Goal: Task Accomplishment & Management: Complete application form

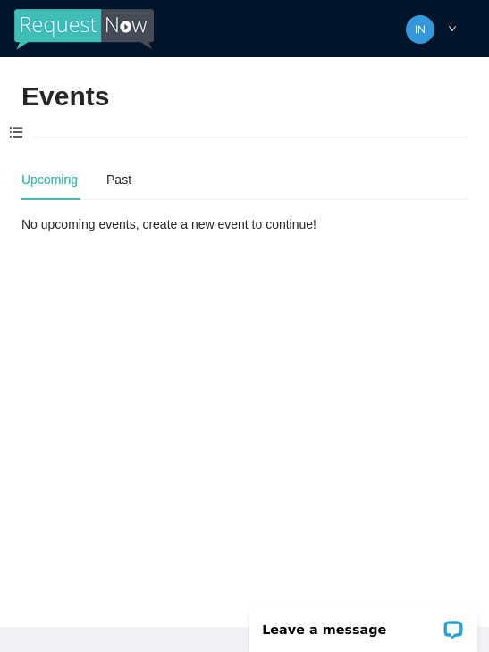
click at [13, 124] on span at bounding box center [16, 133] width 32 height 38
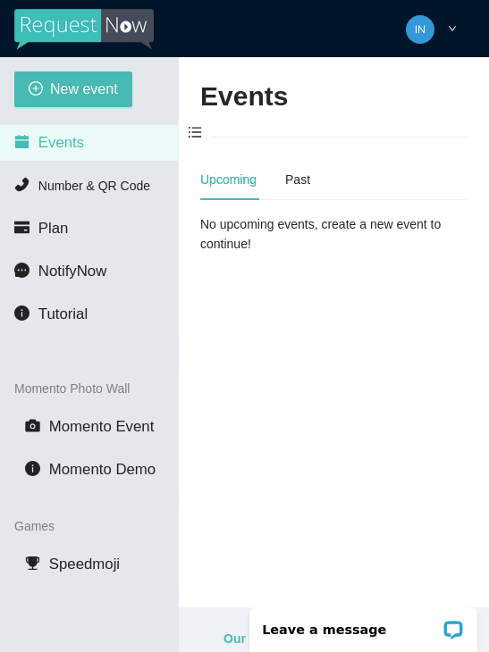
click at [60, 90] on span "New event" at bounding box center [84, 89] width 68 height 22
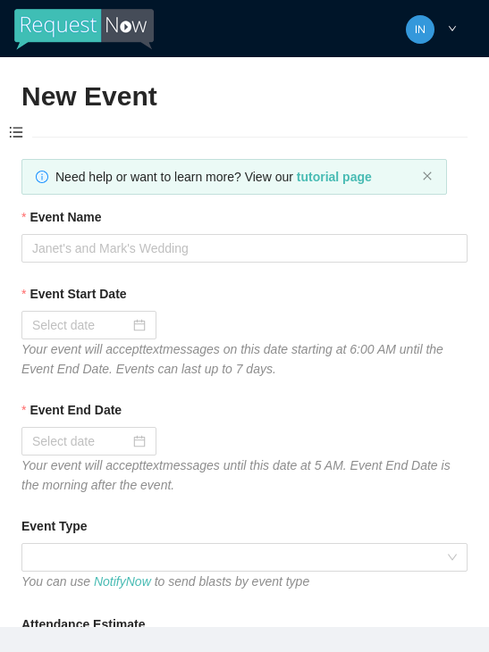
type textarea "[URL][DOMAIN_NAME]"
type textarea "Thanks for coming to Guitars and Cadillacs! Follow us on FB & IG @guitarsandcad…"
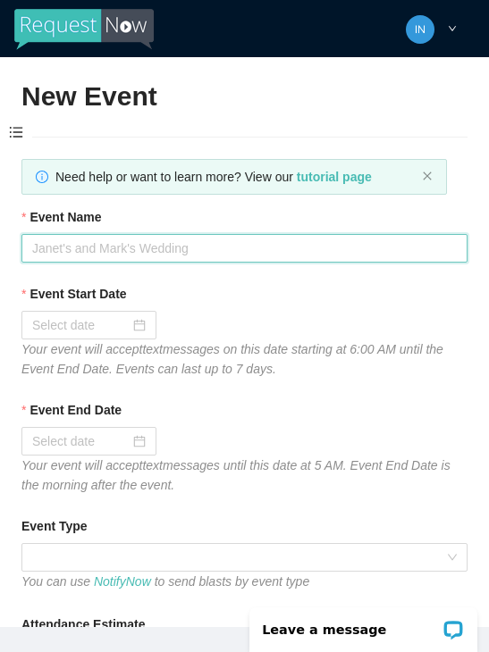
click at [92, 246] on input "Event Name" at bounding box center [244, 248] width 446 height 29
type input "[DATE] dj"
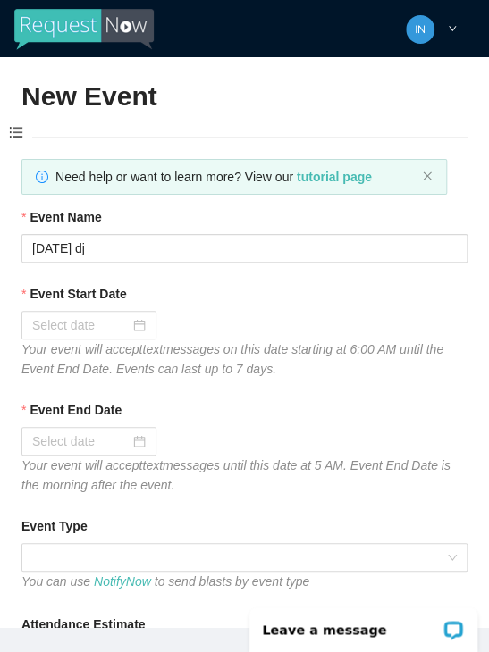
click at [124, 331] on input "Event Start Date" at bounding box center [80, 325] width 97 height 20
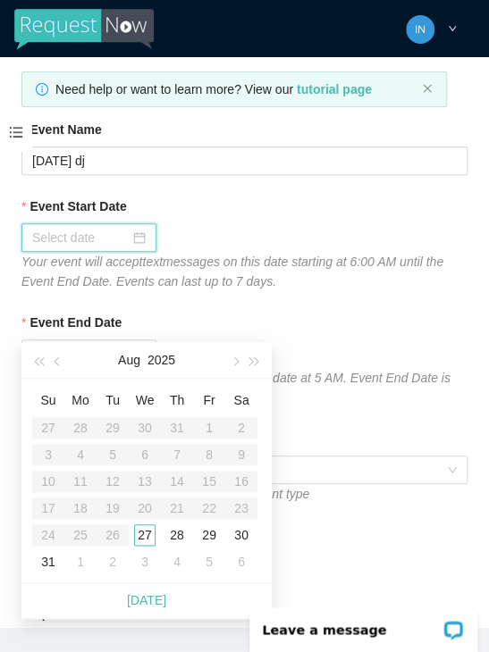
scroll to position [116, 0]
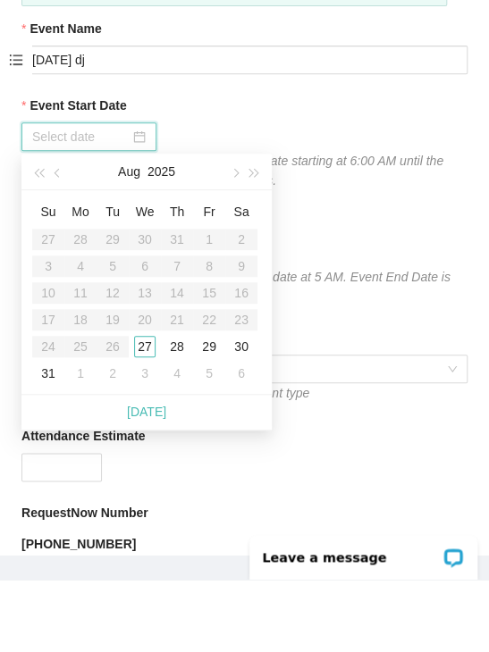
type input "[DATE]"
click at [147, 408] on div "27" at bounding box center [144, 418] width 21 height 21
type input "[DATE]"
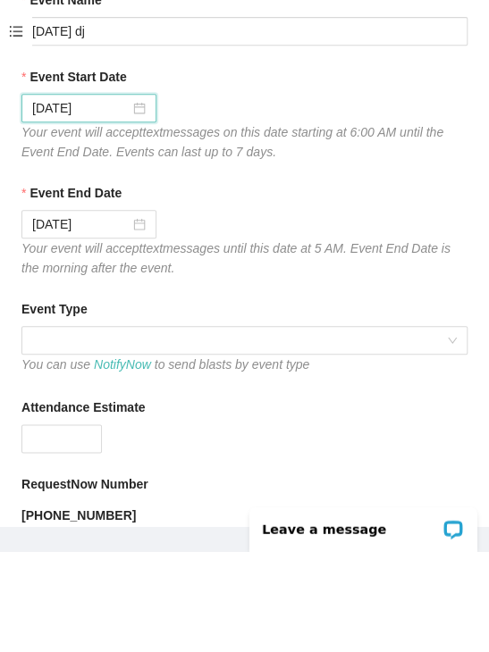
click at [108, 428] on span at bounding box center [244, 441] width 424 height 27
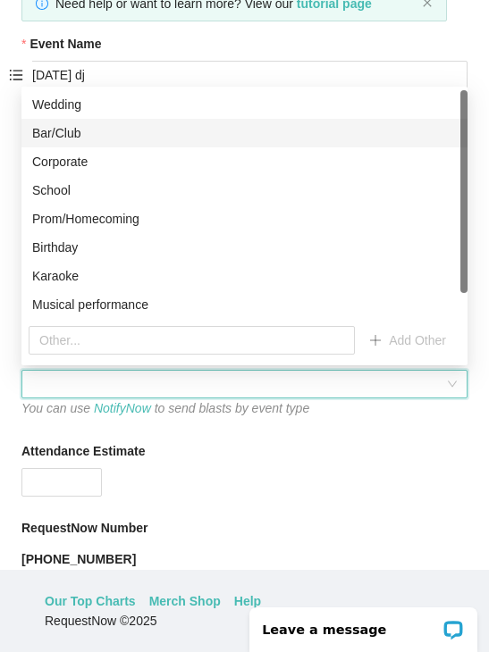
click at [49, 137] on div "Bar/Club" at bounding box center [244, 133] width 424 height 20
type textarea "Thanks for coming to Guitars and Cadillacs! Follow us on FB & IG @guitarsandcad…"
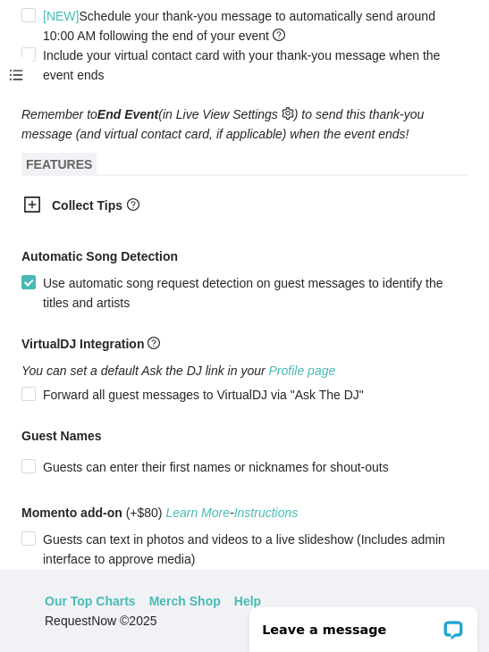
scroll to position [969, 0]
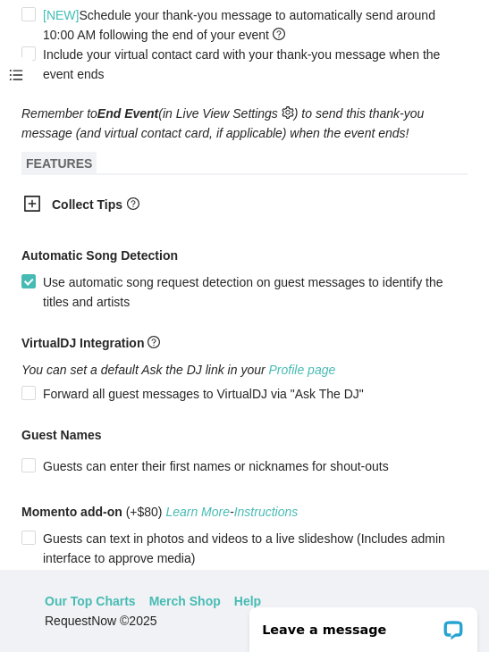
click at [31, 207] on icon "plus-square" at bounding box center [32, 204] width 18 height 18
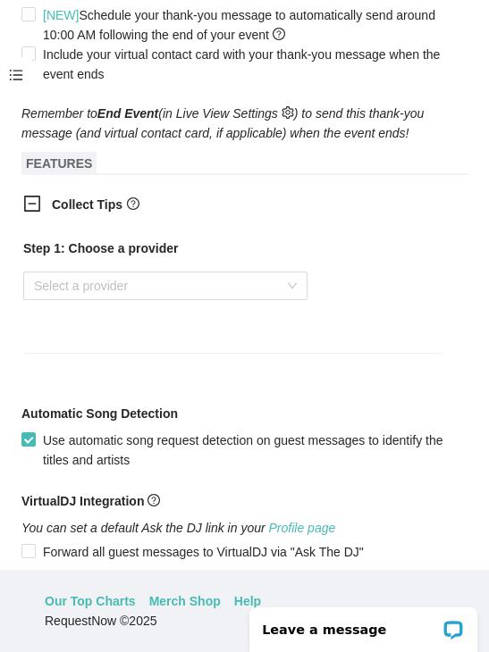
click at [87, 283] on input "search" at bounding box center [159, 286] width 250 height 27
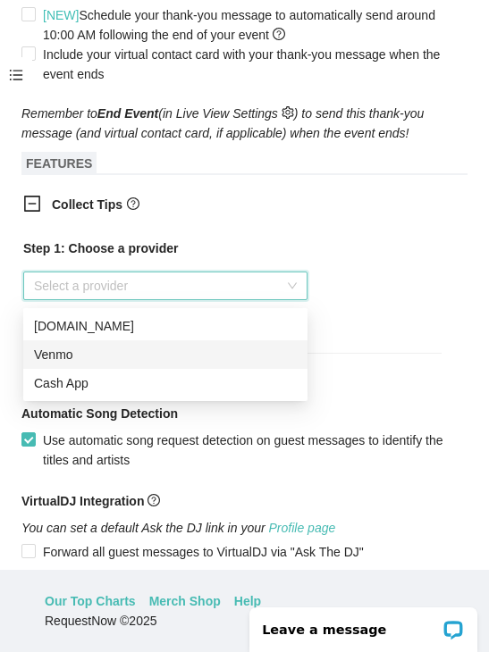
click at [96, 349] on div "Venmo" at bounding box center [165, 355] width 263 height 20
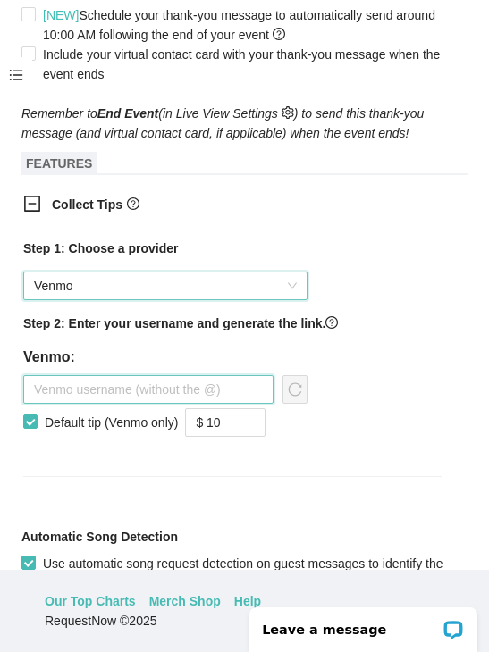
click at [105, 397] on input "text" at bounding box center [148, 389] width 250 height 29
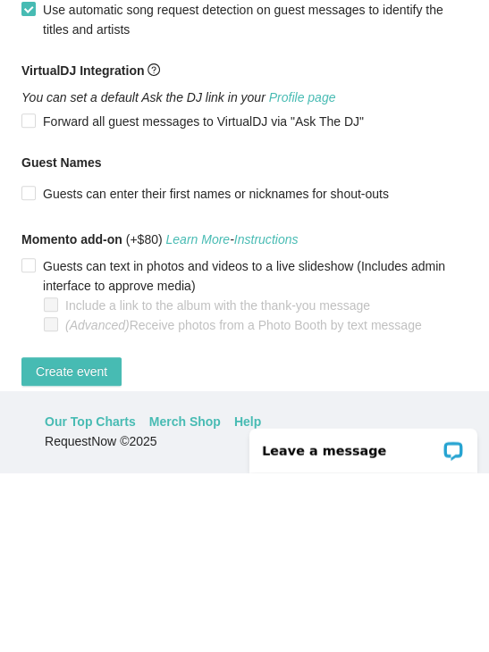
scroll to position [79, 0]
type input "Jaala-nowlin"
click at [79, 541] on span "Create event" at bounding box center [71, 551] width 71 height 20
type textarea "Thanks for coming to Guitars and Cadillacs! Follow us on FB & IG @guitarsandcad…"
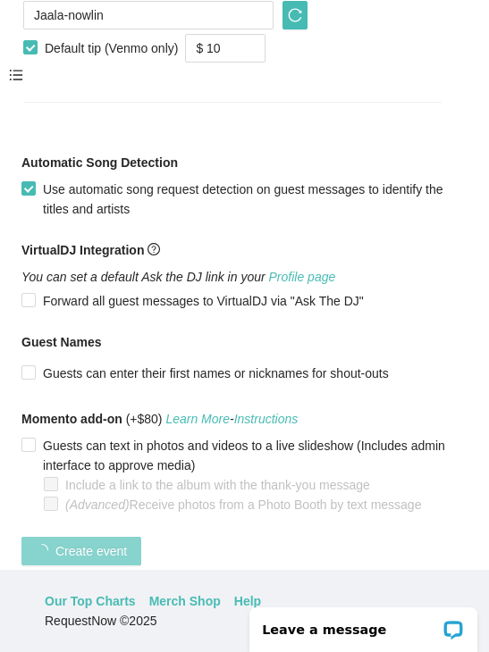
scroll to position [441, 0]
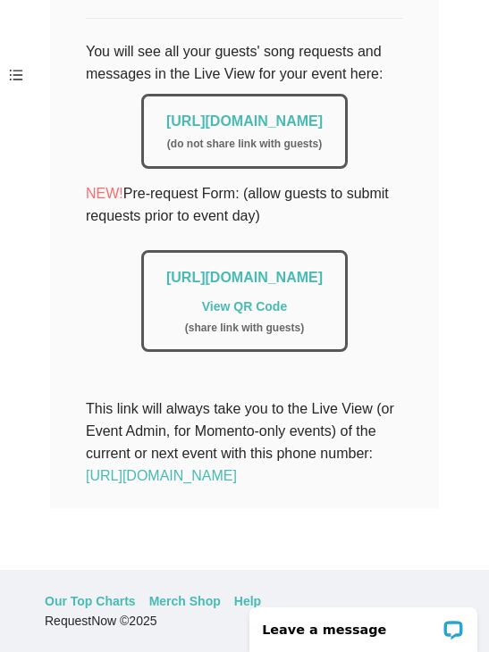
click at [166, 113] on link "[URL][DOMAIN_NAME]" at bounding box center [244, 120] width 156 height 15
